Goal: Transaction & Acquisition: Purchase product/service

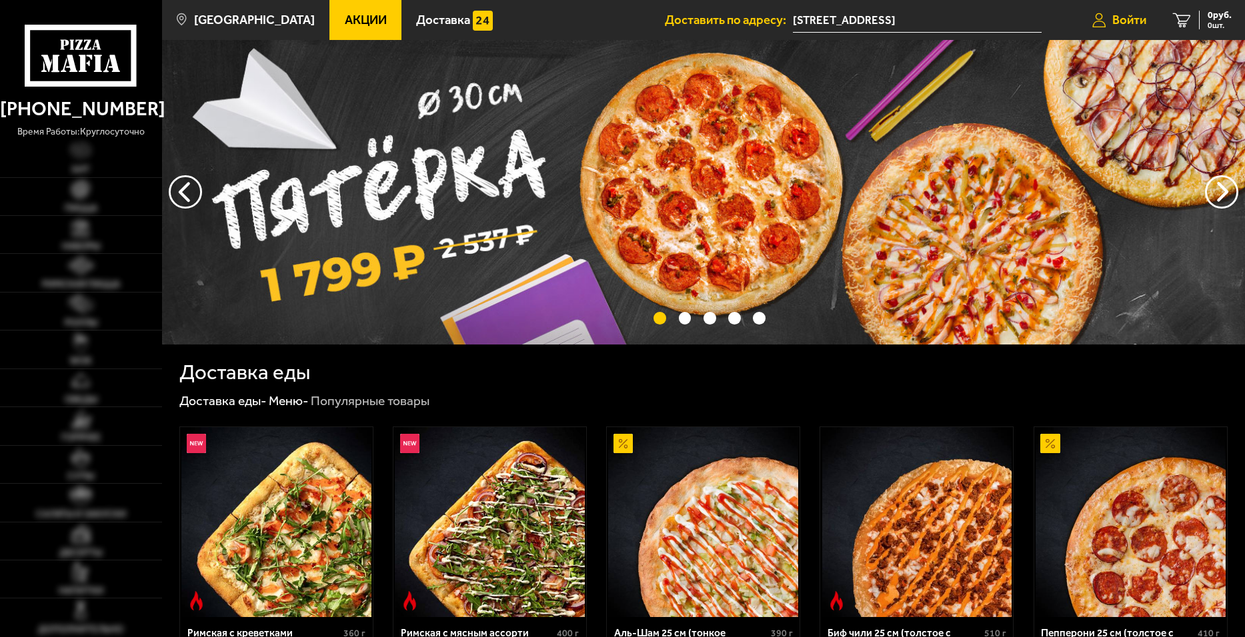
click at [1124, 21] on span "Войти" at bounding box center [1129, 20] width 34 height 13
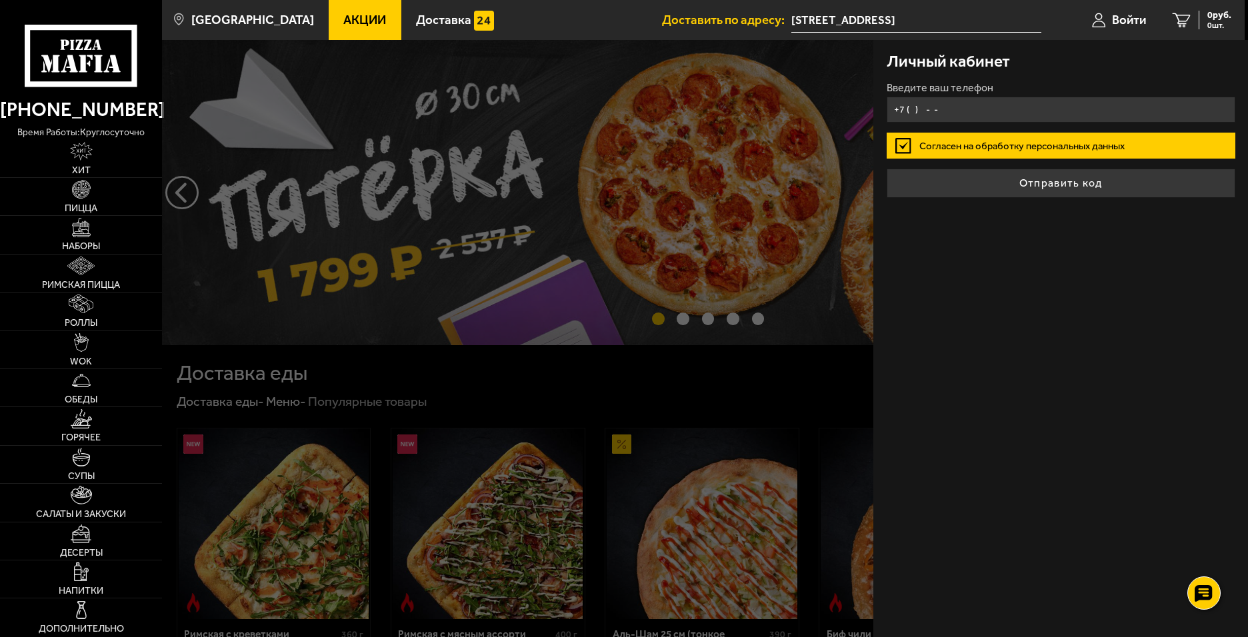
click at [1023, 110] on input "+7 ( ) - -" at bounding box center [1061, 110] width 349 height 26
click at [905, 115] on input "+7 ( ) - -" at bounding box center [1061, 110] width 349 height 26
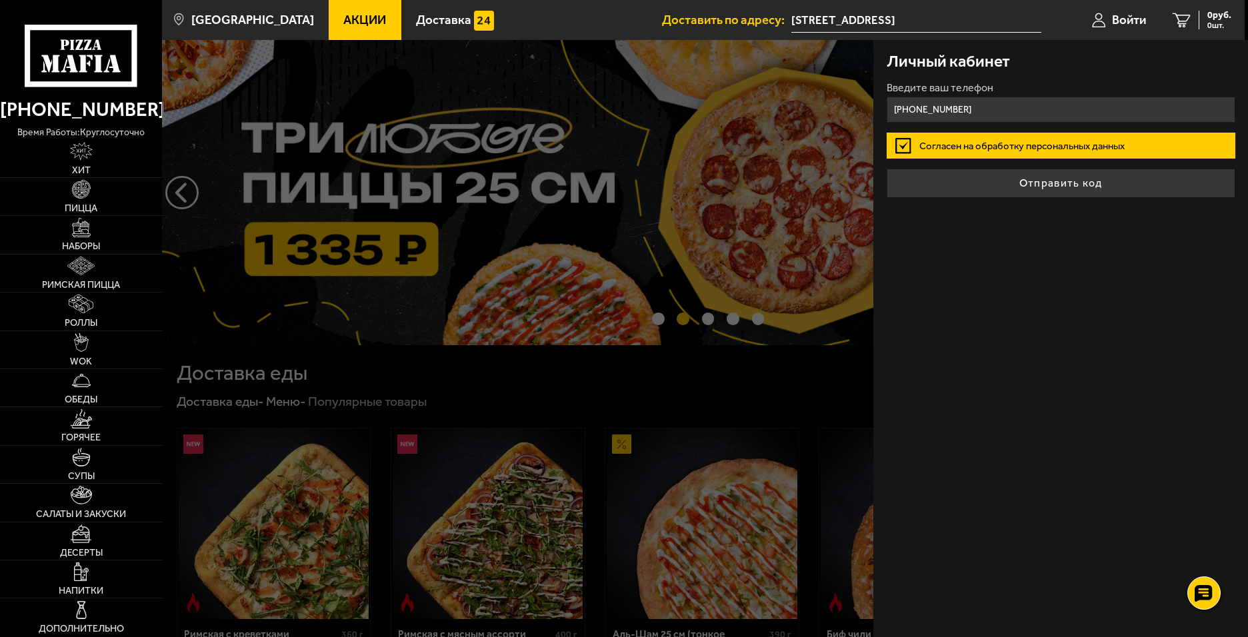
type input "[PHONE_NUMBER]"
click at [1010, 137] on label "Согласен на обработку персональных данных" at bounding box center [1061, 146] width 349 height 26
click at [0, 0] on input "Согласен на обработку персональных данных" at bounding box center [0, 0] width 0 height 0
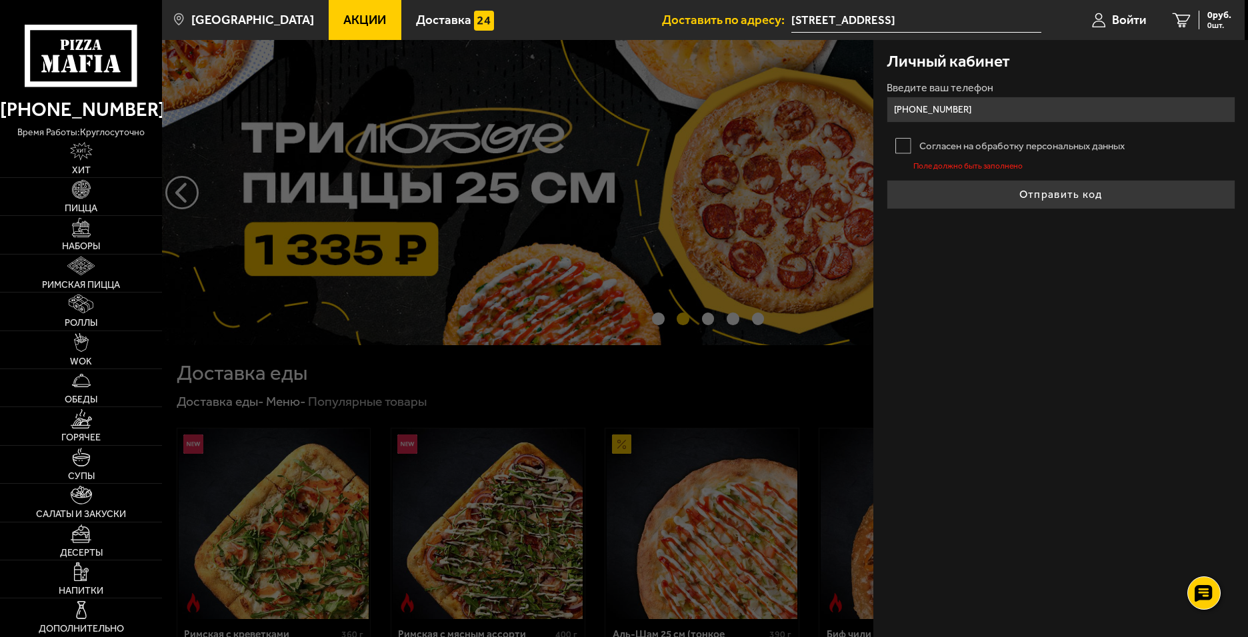
click at [904, 151] on label "Согласен на обработку персональных данных" at bounding box center [1061, 146] width 349 height 26
click at [0, 0] on input "Согласен на обработку персональных данных" at bounding box center [0, 0] width 0 height 0
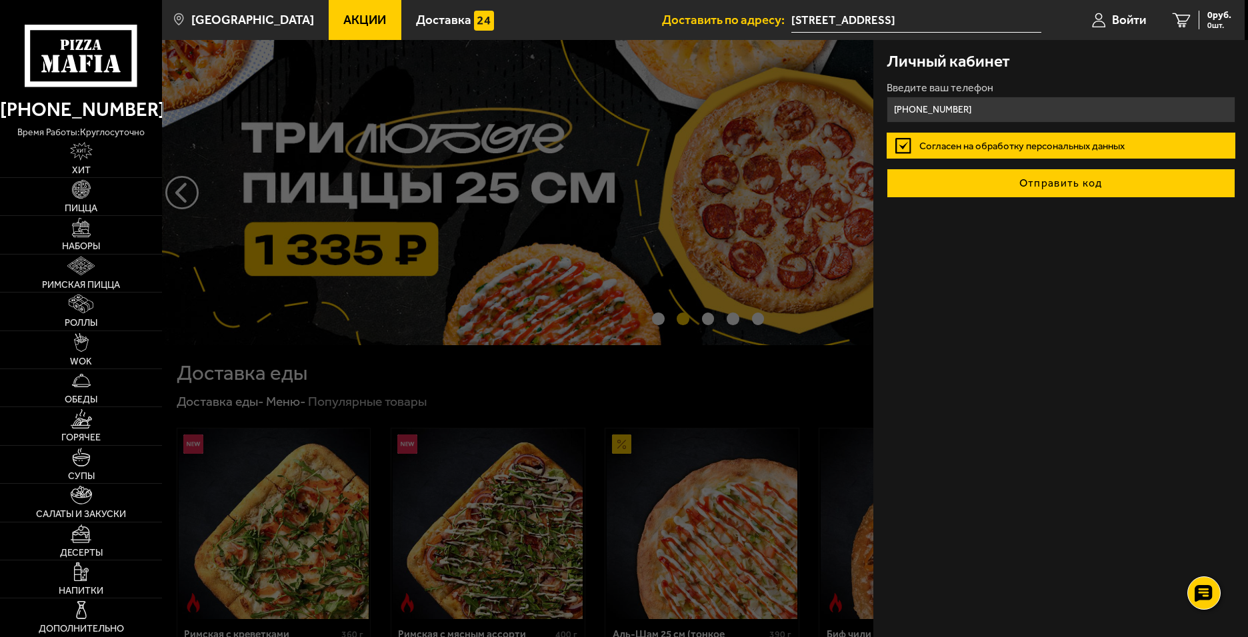
click at [970, 181] on button "Отправить код" at bounding box center [1061, 183] width 349 height 29
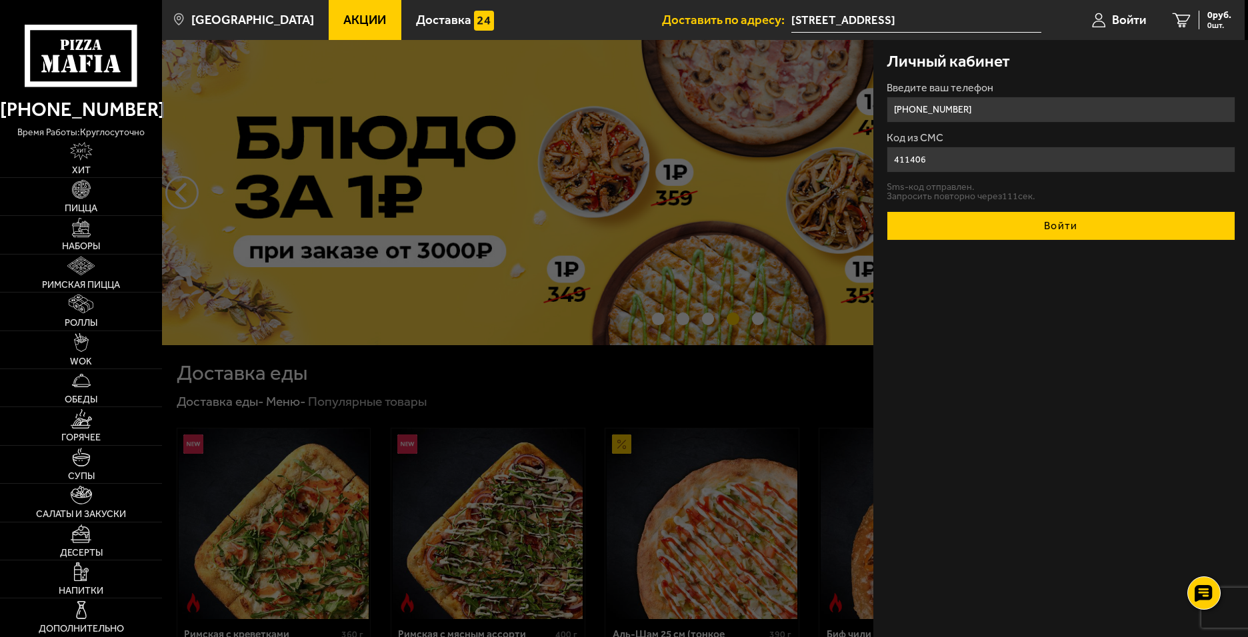
type input "411406"
click at [1127, 220] on button "Войти" at bounding box center [1061, 225] width 349 height 29
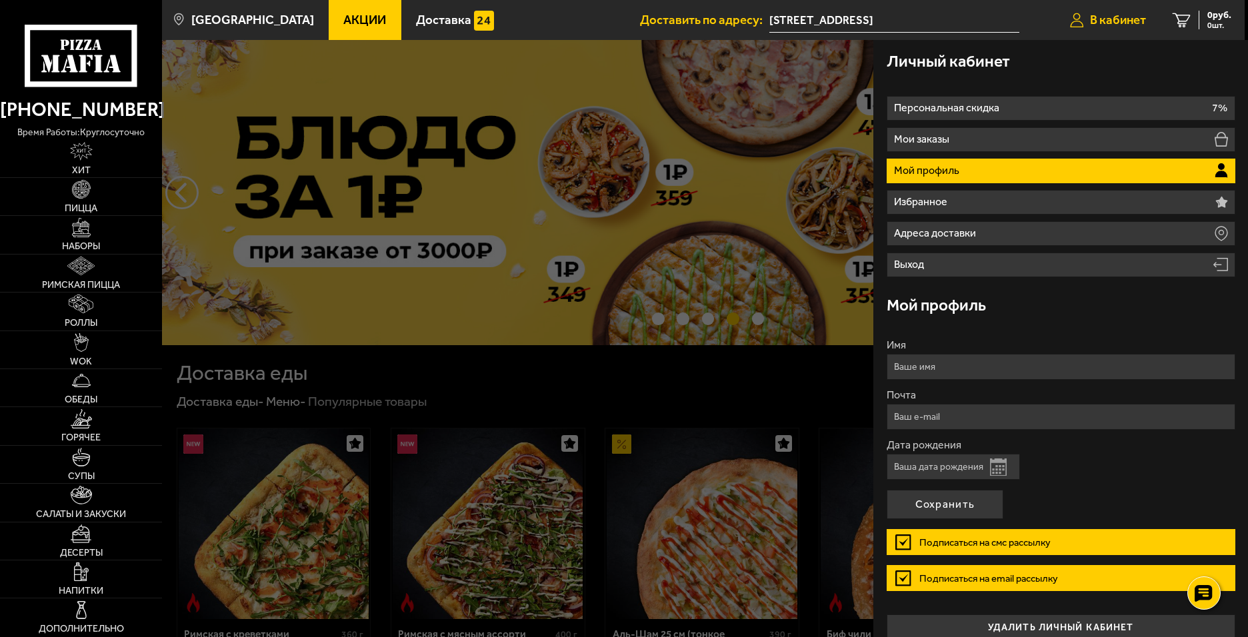
click at [1135, 27] on link "В кабинет" at bounding box center [1108, 20] width 103 height 40
click at [85, 189] on img at bounding box center [81, 189] width 19 height 19
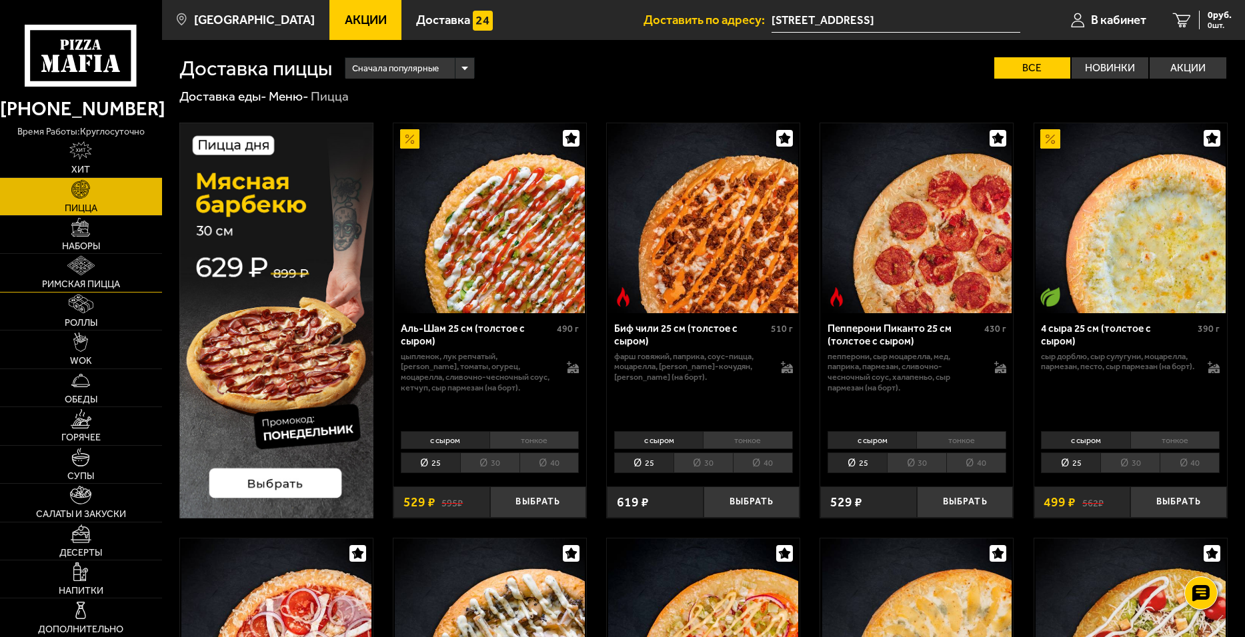
click at [89, 263] on img at bounding box center [80, 265] width 27 height 19
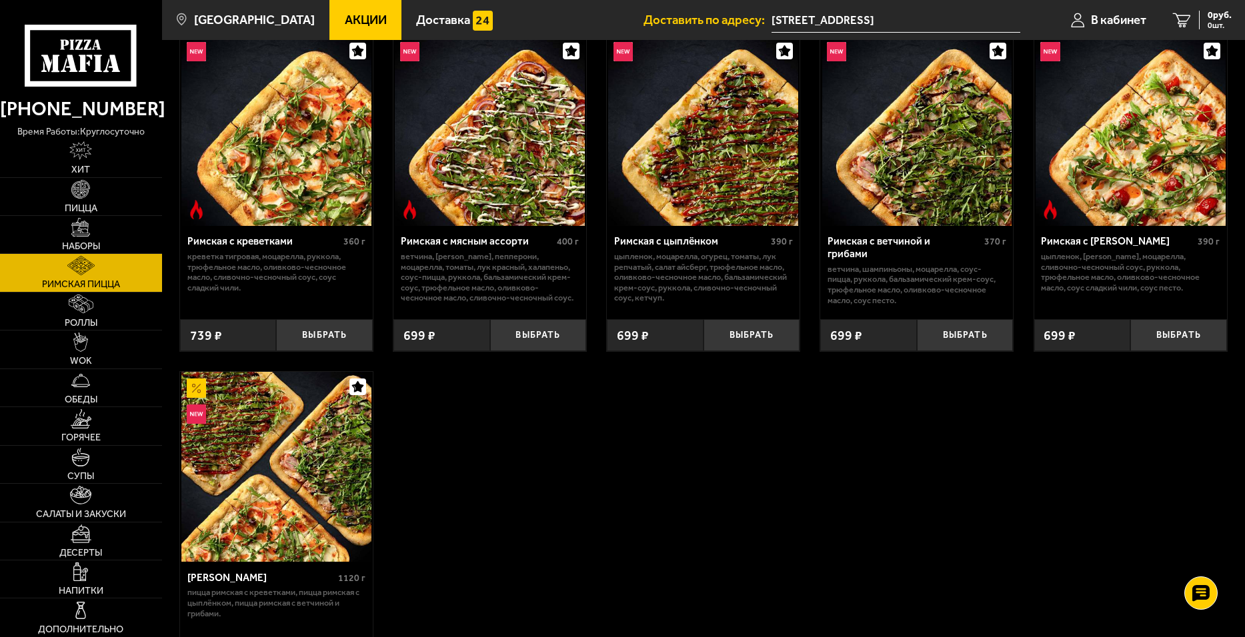
scroll to position [133, 0]
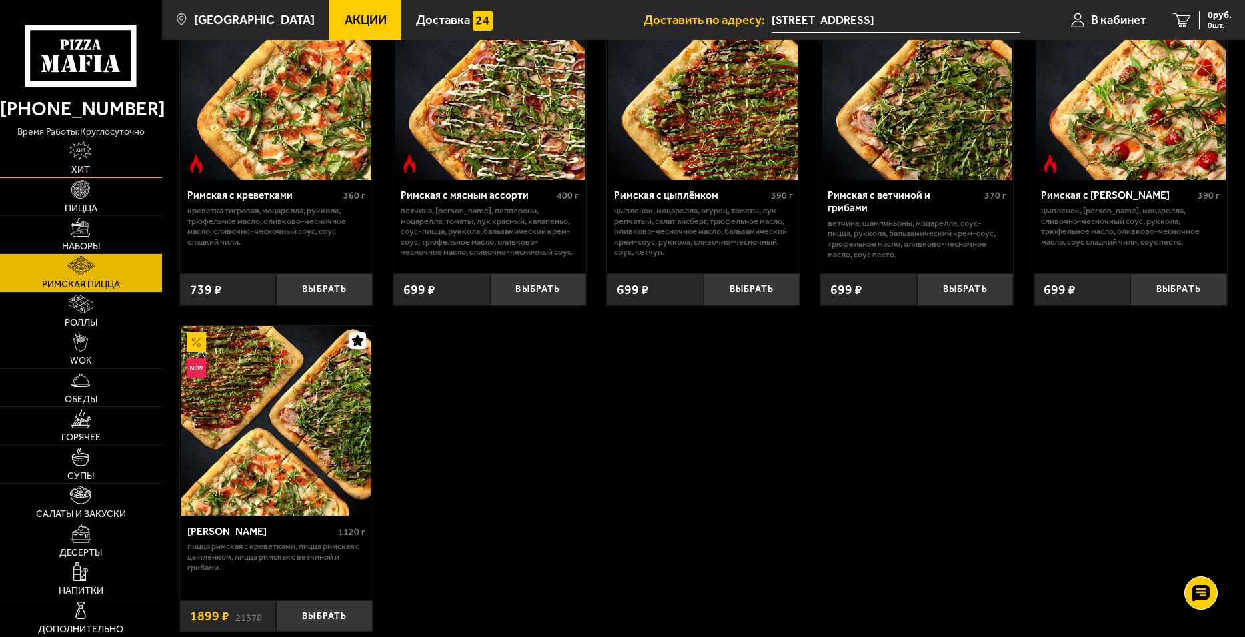
click at [89, 159] on img at bounding box center [80, 150] width 23 height 19
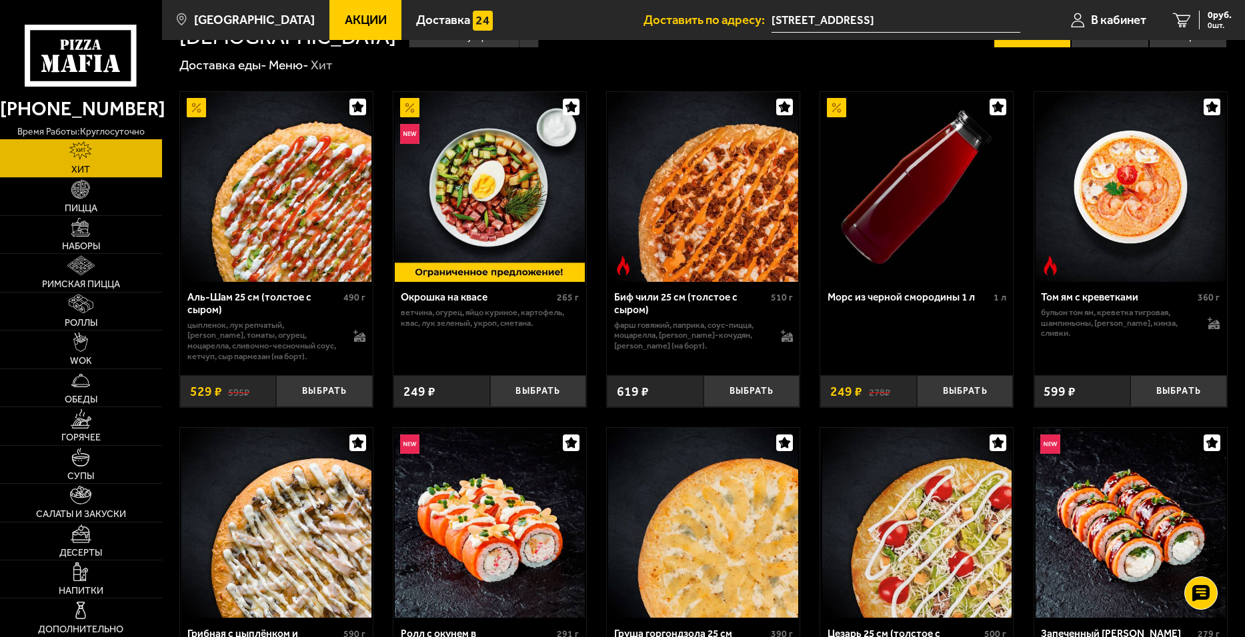
scroll to position [67, 0]
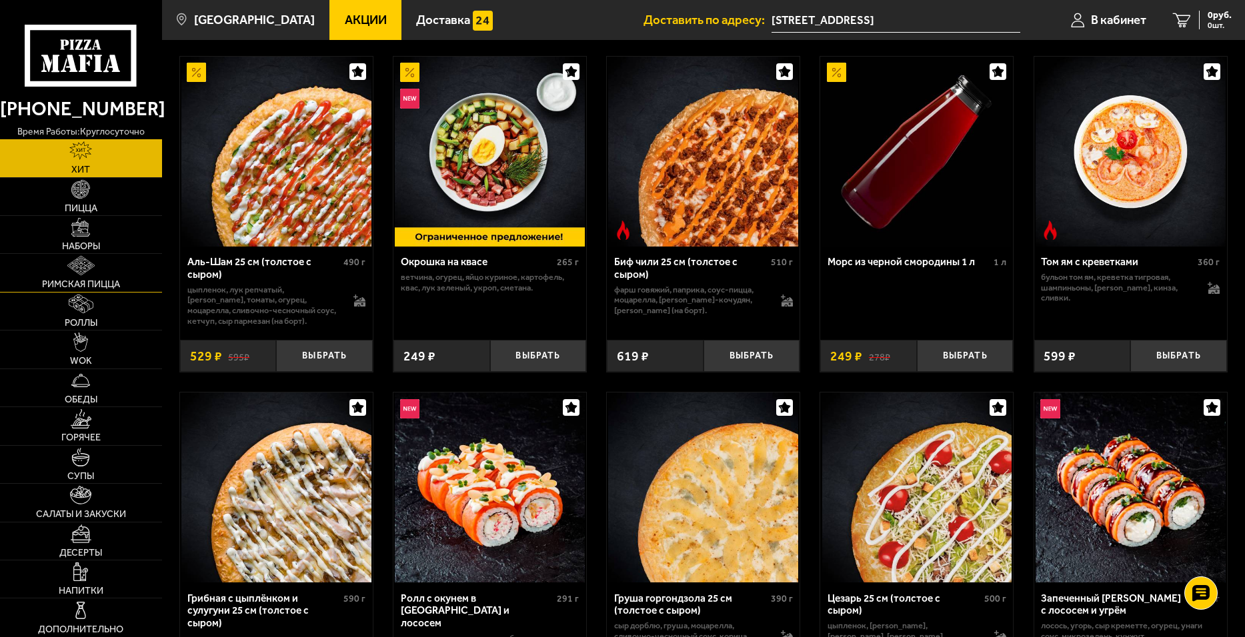
click at [115, 277] on link "Римская пицца" at bounding box center [81, 272] width 162 height 37
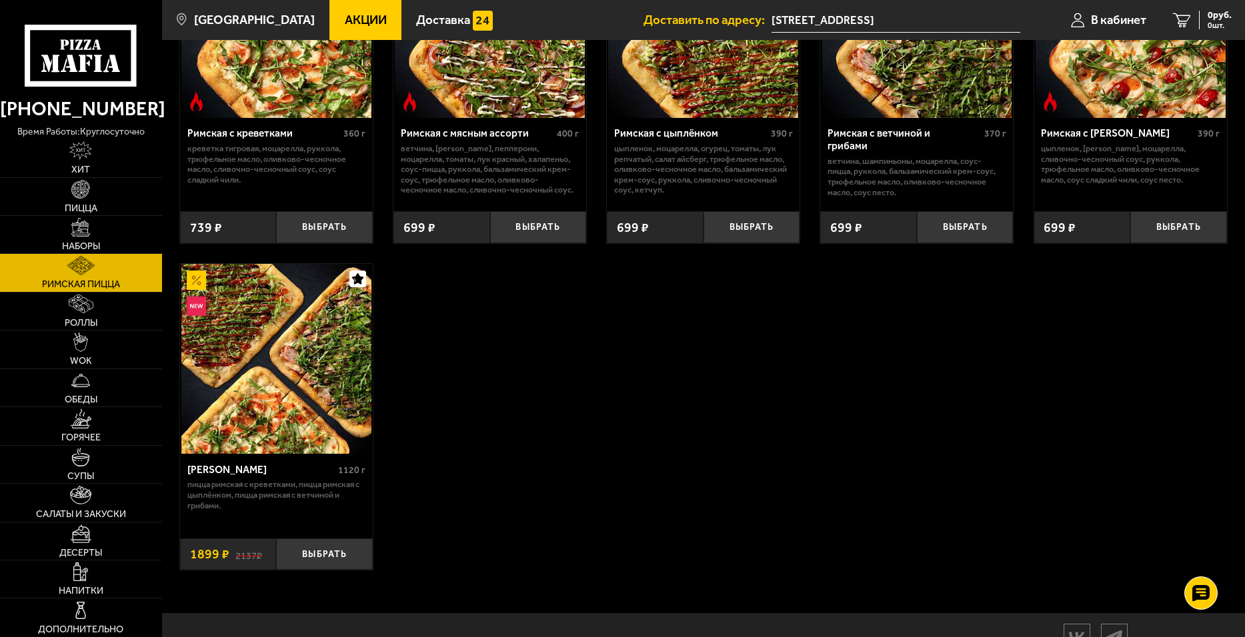
scroll to position [200, 0]
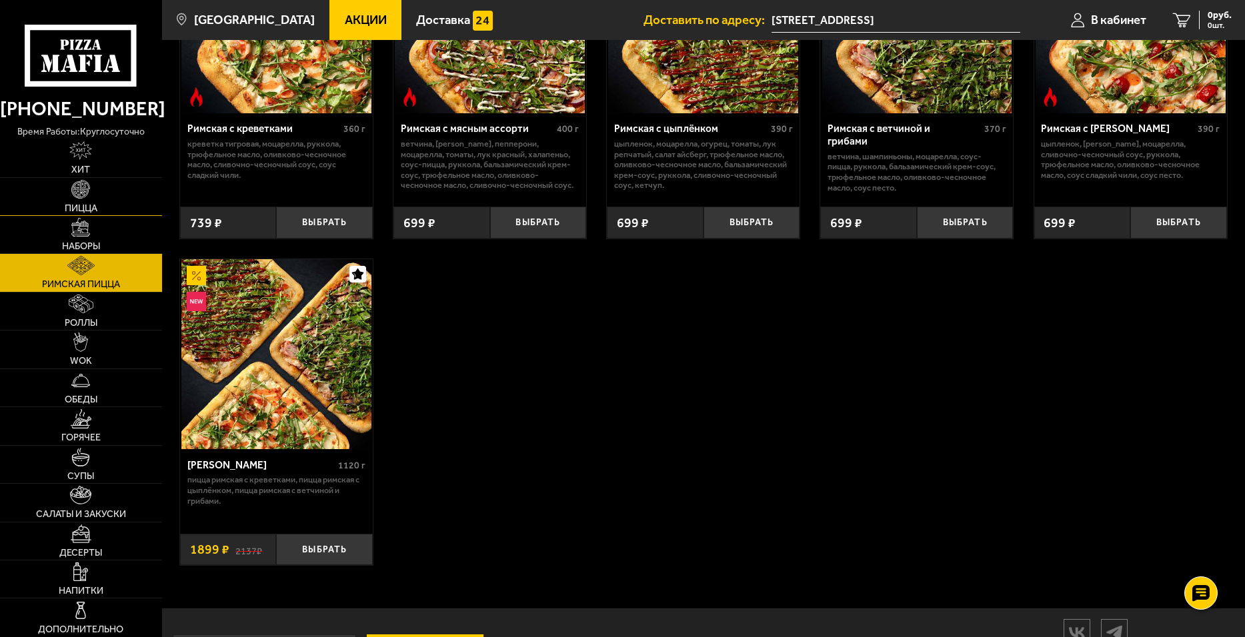
click at [101, 196] on link "Пицца" at bounding box center [81, 196] width 162 height 37
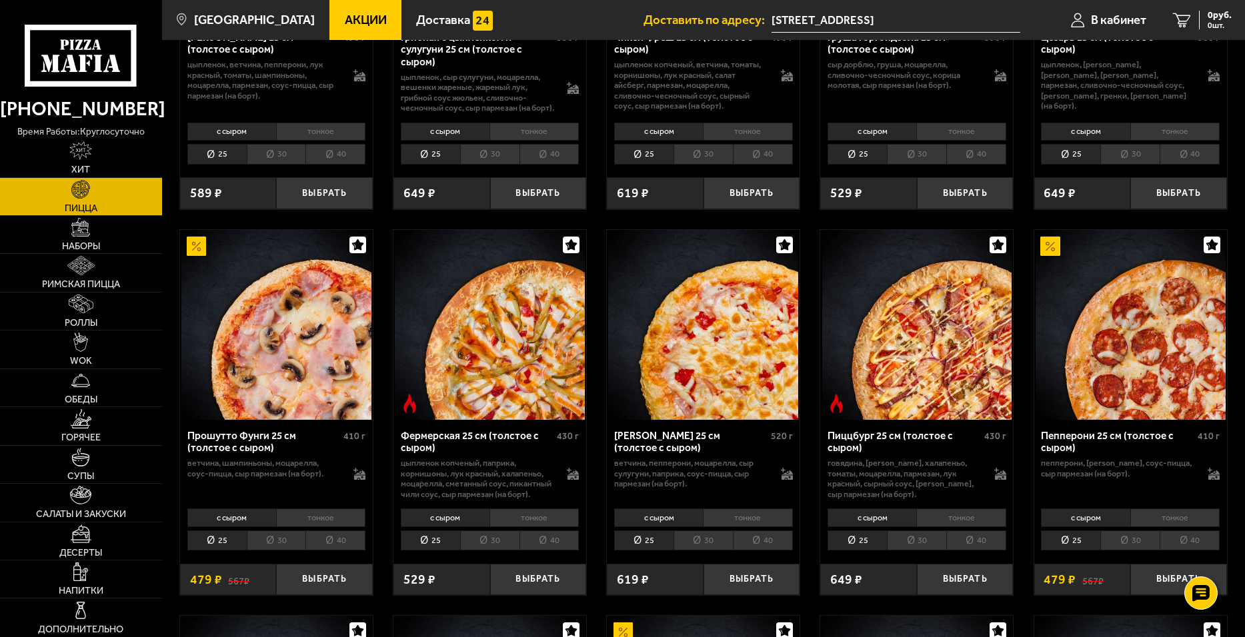
scroll to position [733, 0]
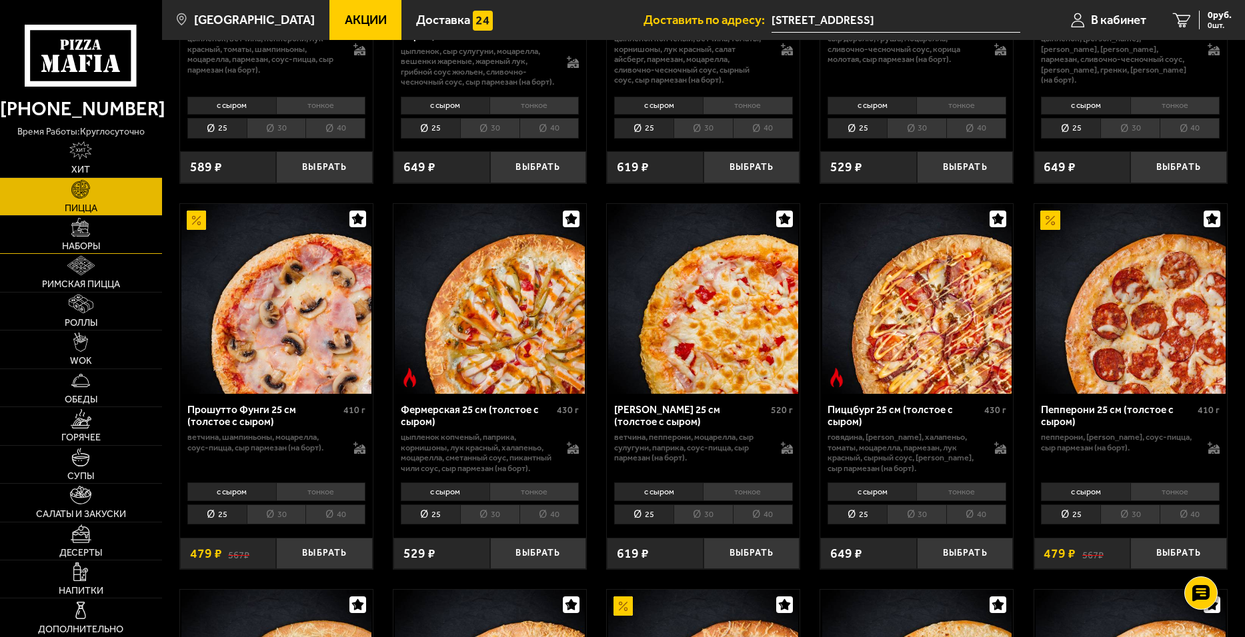
click at [81, 236] on img at bounding box center [80, 227] width 19 height 19
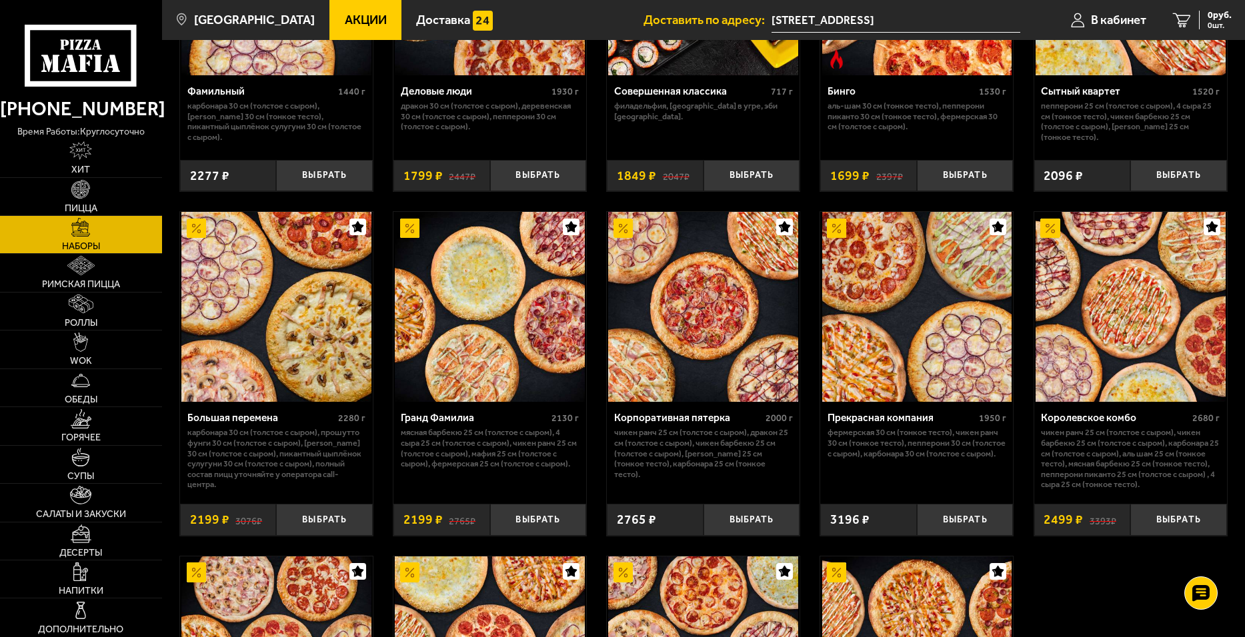
scroll to position [1533, 0]
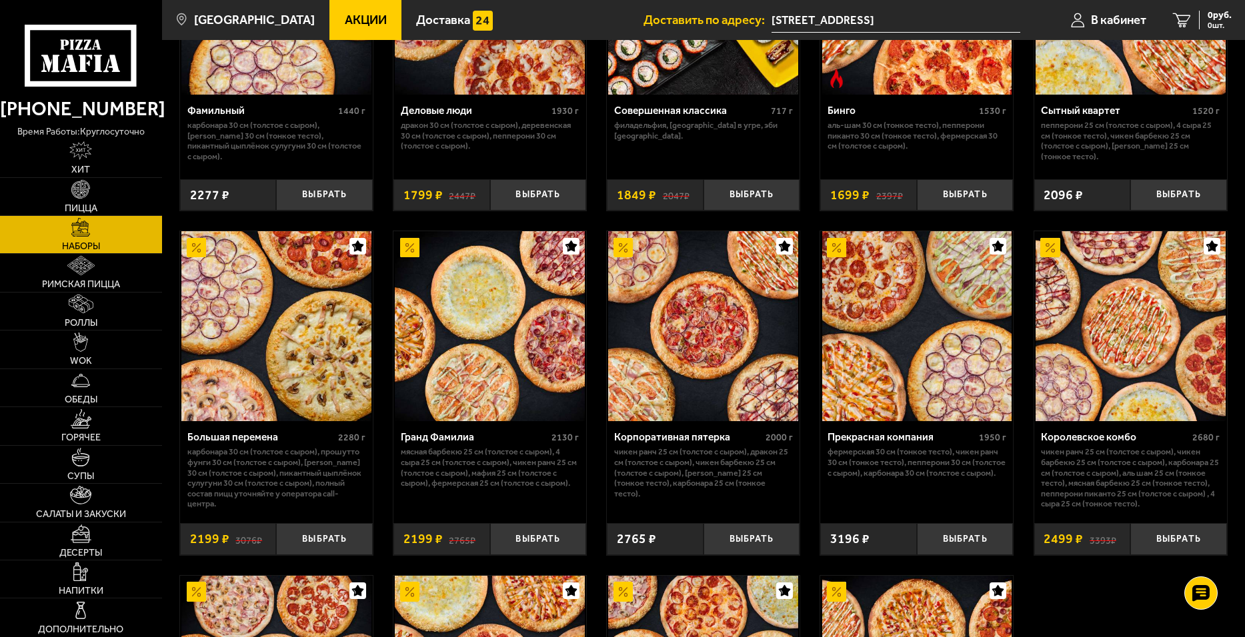
click at [327, 363] on img at bounding box center [276, 326] width 190 height 190
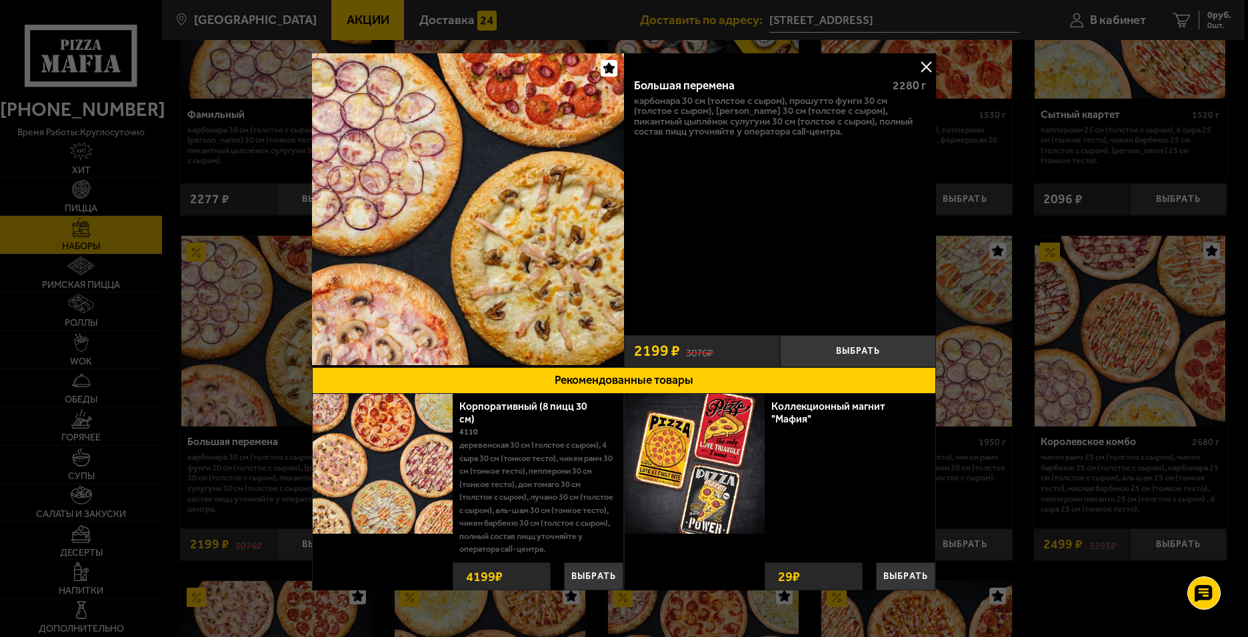
click at [1023, 342] on div at bounding box center [624, 318] width 1248 height 637
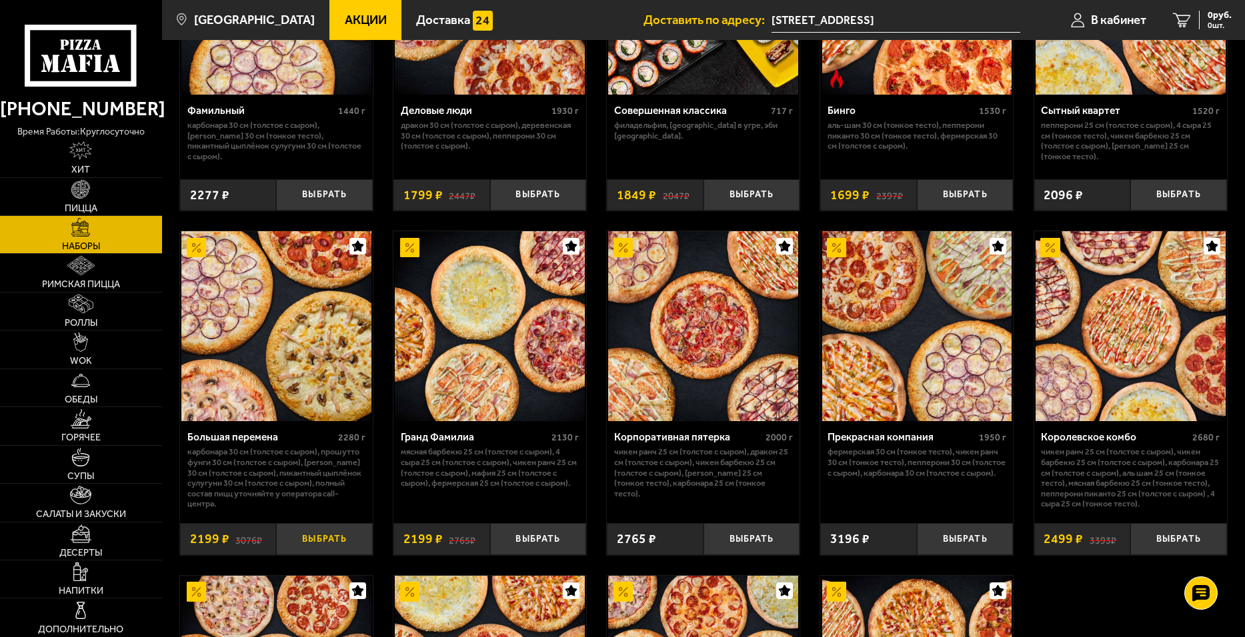
click at [358, 538] on button "Выбрать" at bounding box center [324, 539] width 97 height 32
click at [1172, 15] on icon "1" at bounding box center [1166, 20] width 18 height 15
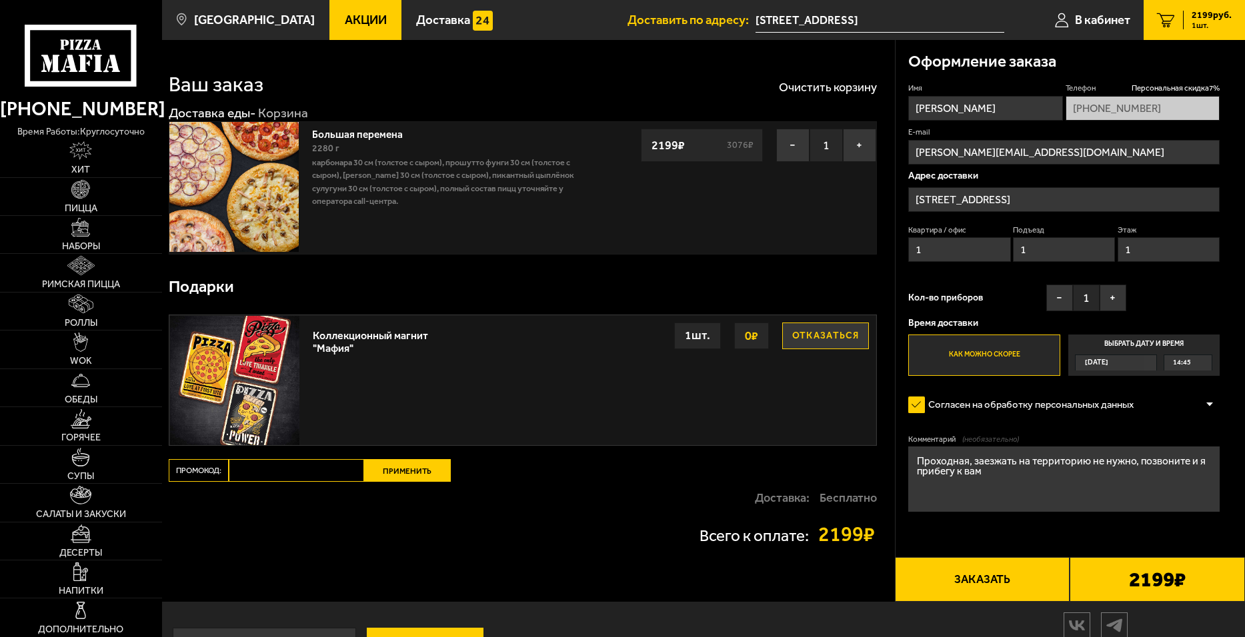
click at [1053, 599] on button "Заказать" at bounding box center [982, 579] width 175 height 44
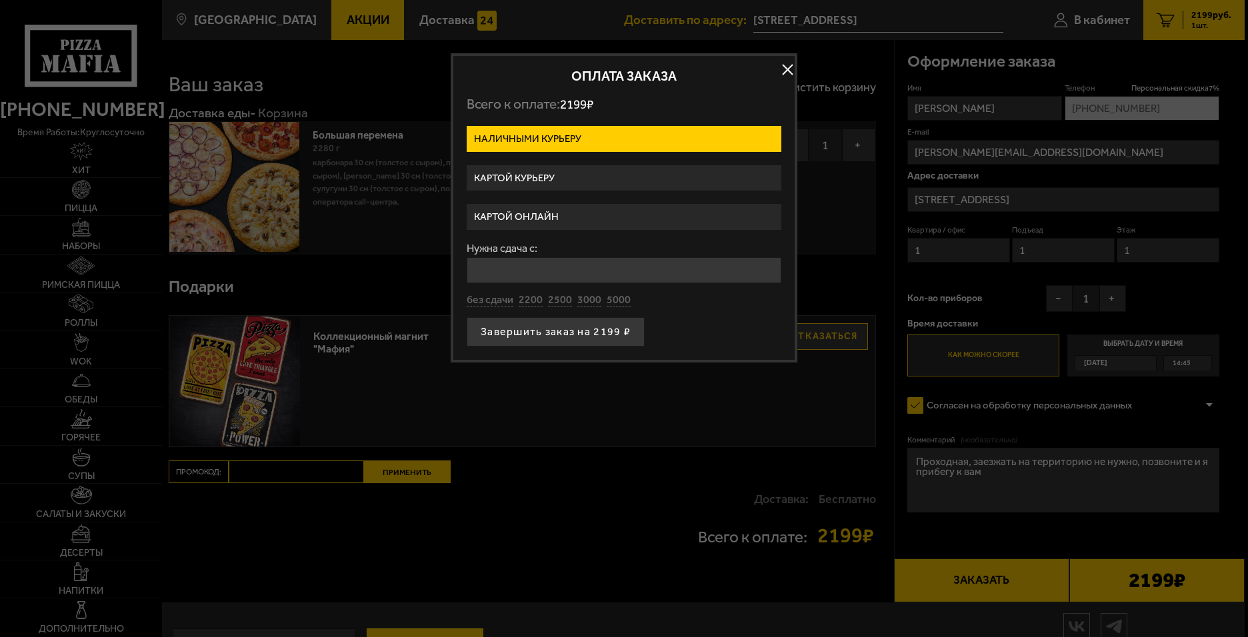
click at [559, 218] on label "Картой онлайн" at bounding box center [624, 217] width 315 height 26
click at [0, 0] on input "Картой онлайн" at bounding box center [0, 0] width 0 height 0
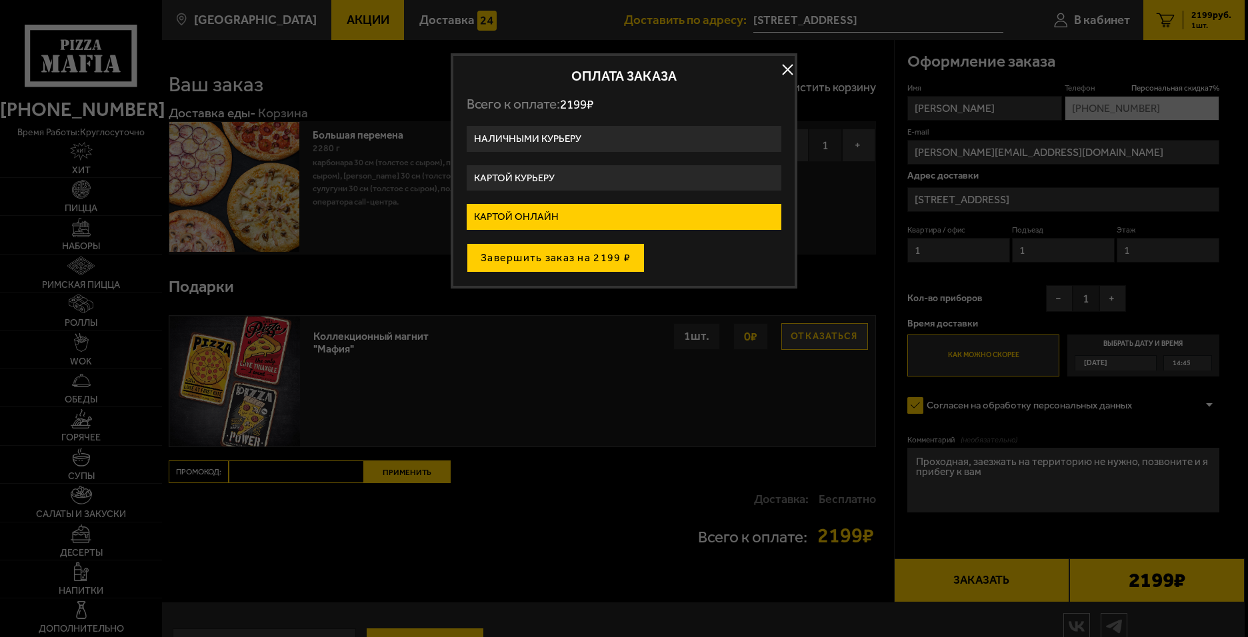
click at [558, 254] on button "Завершить заказ на 2199 ₽" at bounding box center [556, 257] width 178 height 29
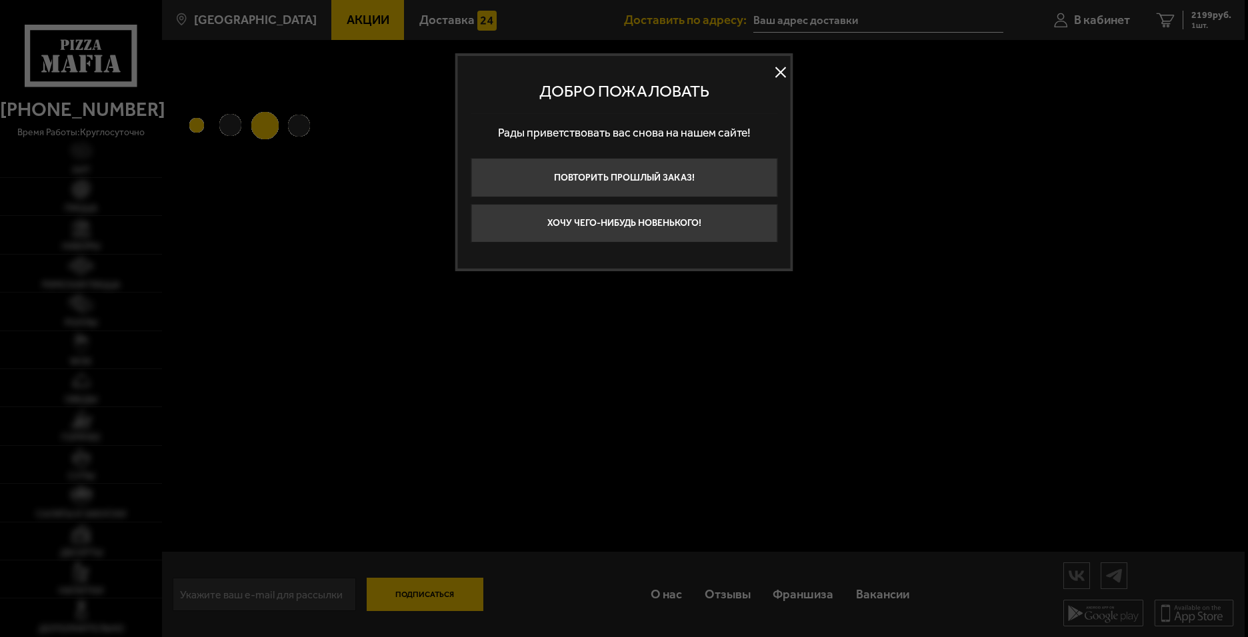
type input "[STREET_ADDRESS]"
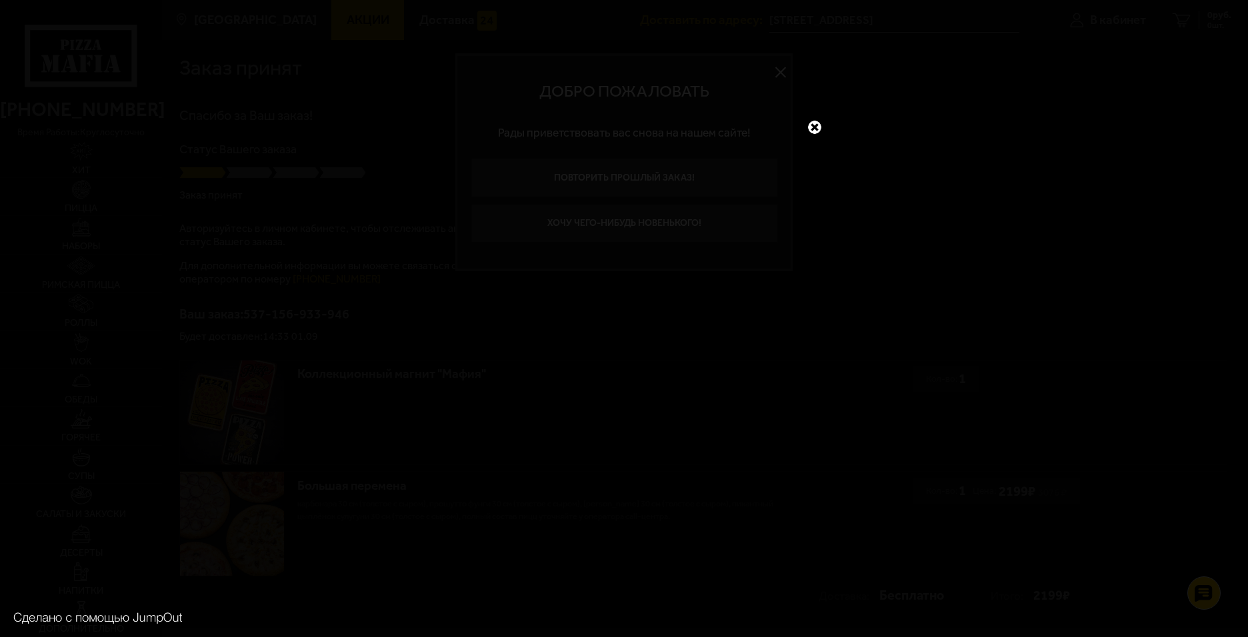
click at [813, 125] on link at bounding box center [814, 127] width 17 height 17
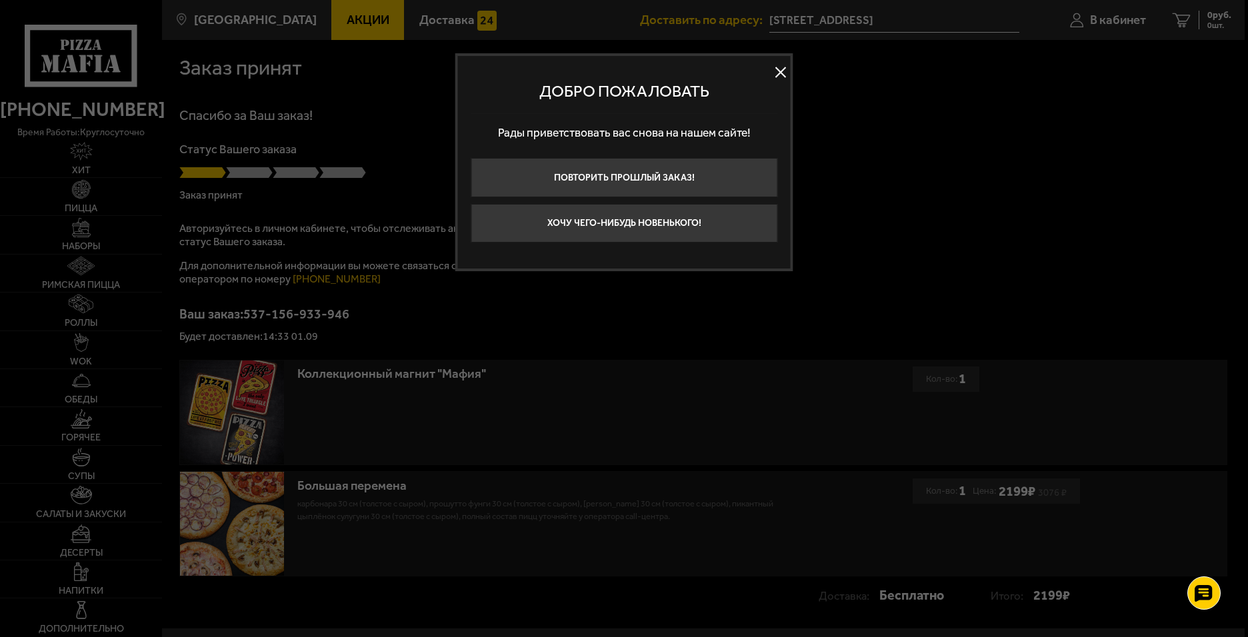
click at [783, 71] on button at bounding box center [781, 72] width 20 height 20
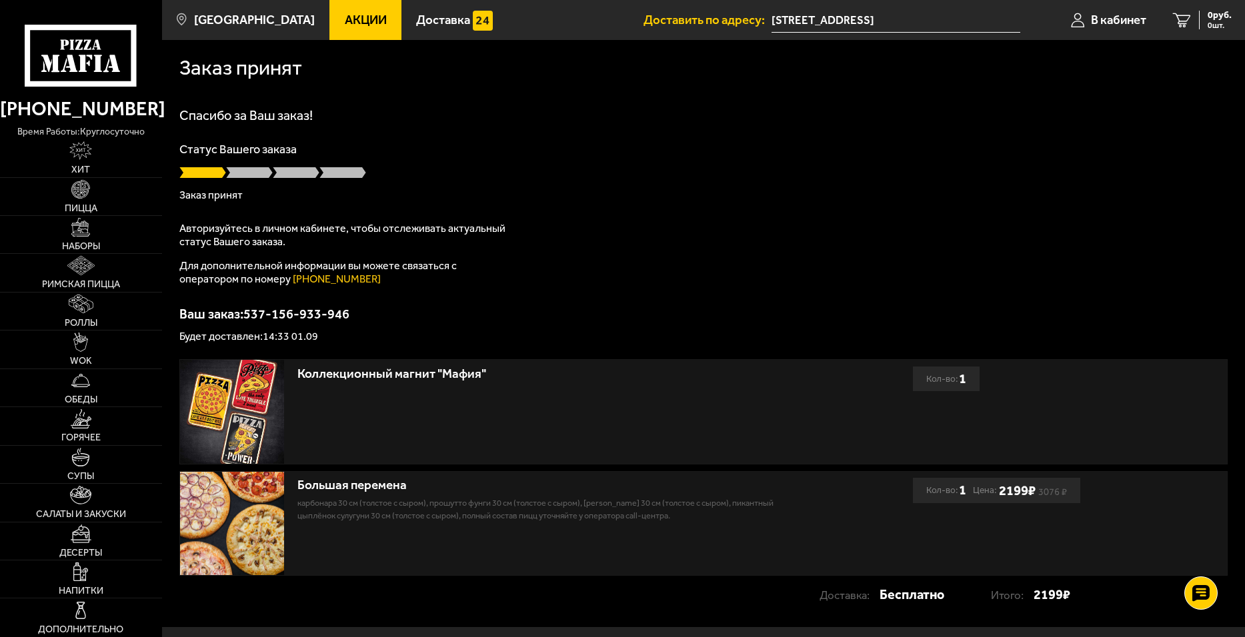
click at [602, 154] on p "Статус Вашего заказа" at bounding box center [703, 149] width 1048 height 12
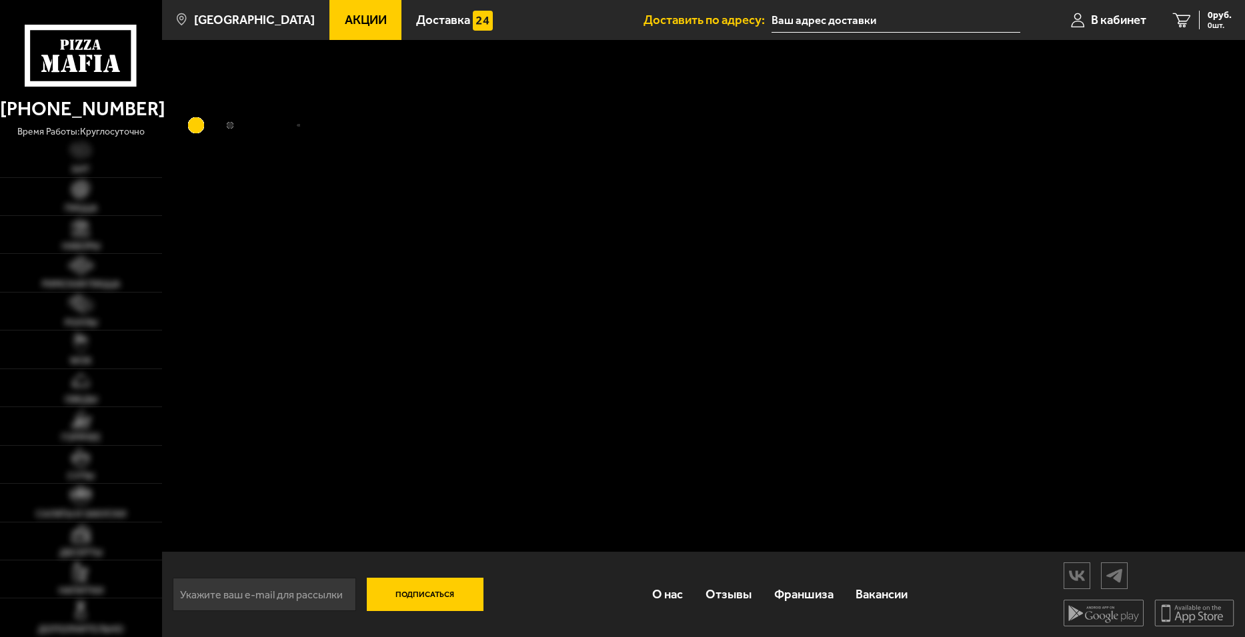
type input "[STREET_ADDRESS]"
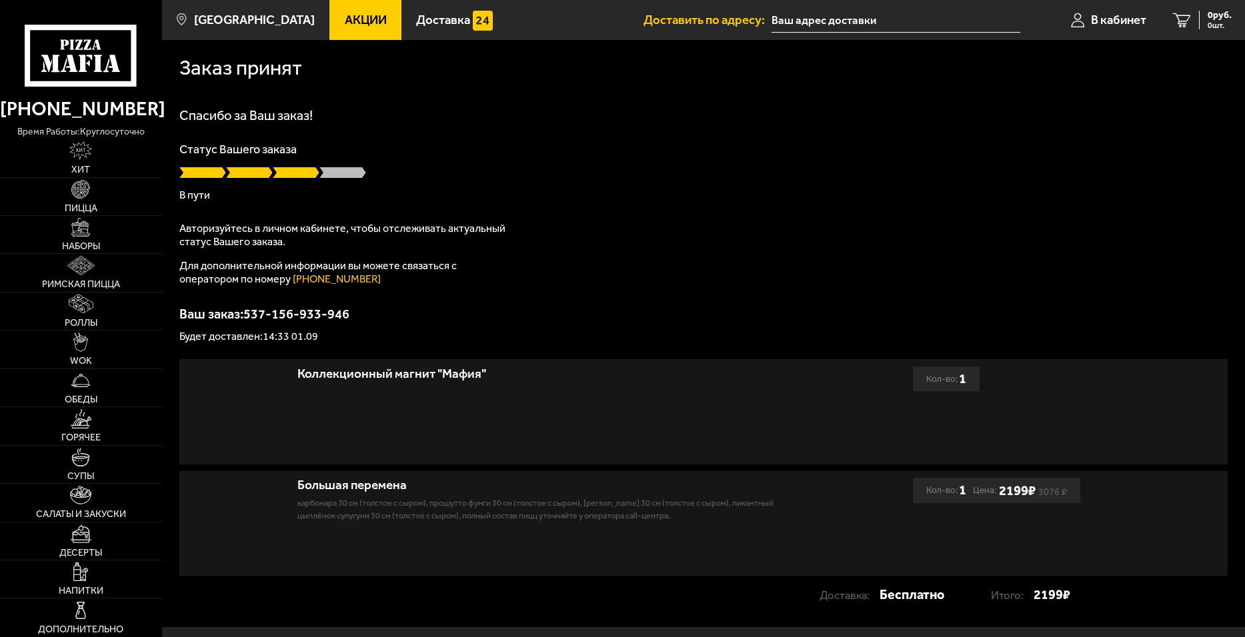
type input "[STREET_ADDRESS]"
